Goal: Task Accomplishment & Management: Manage account settings

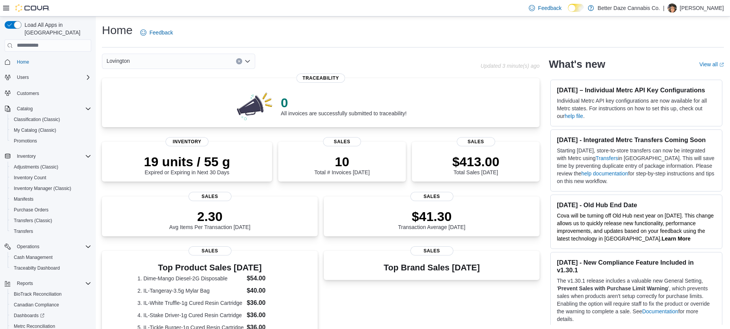
drag, startPoint x: 49, startPoint y: 54, endPoint x: 45, endPoint y: 60, distance: 6.7
click at [48, 57] on span "Home" at bounding box center [52, 62] width 77 height 10
click at [707, 7] on p "[PERSON_NAME]" at bounding box center [702, 7] width 44 height 9
click at [670, 71] on span "Sign Out" at bounding box center [674, 75] width 21 height 8
